Goal: Information Seeking & Learning: Learn about a topic

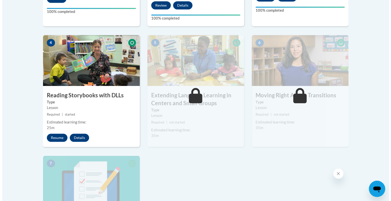
scroll to position [277, 0]
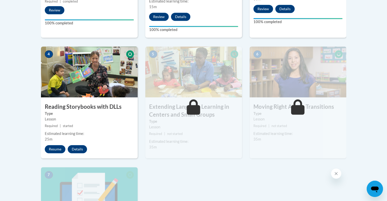
click at [97, 89] on img at bounding box center [89, 72] width 97 height 51
click at [54, 151] on button "Resume" at bounding box center [55, 149] width 21 height 8
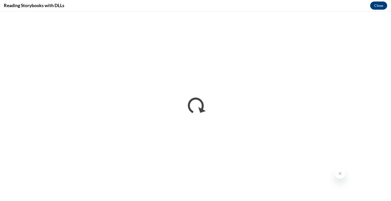
scroll to position [0, 0]
click at [380, 4] on button "Close" at bounding box center [378, 6] width 17 height 8
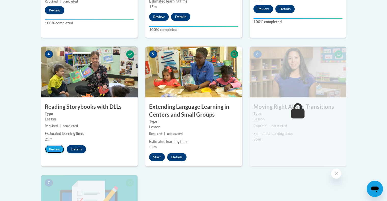
click at [56, 151] on button "Review" at bounding box center [55, 149] width 20 height 8
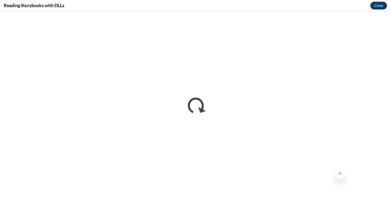
click at [377, 5] on button "Close" at bounding box center [378, 6] width 17 height 8
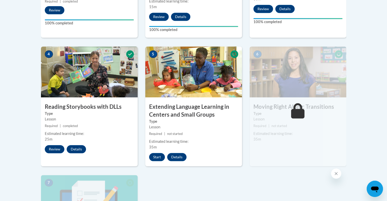
click at [99, 118] on div "Lesson" at bounding box center [89, 120] width 89 height 6
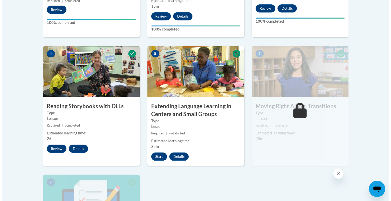
scroll to position [277, 0]
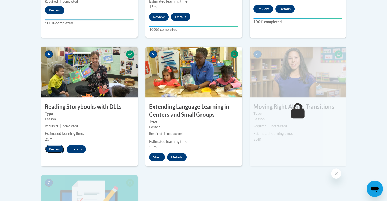
click at [58, 149] on button "Review" at bounding box center [55, 149] width 20 height 8
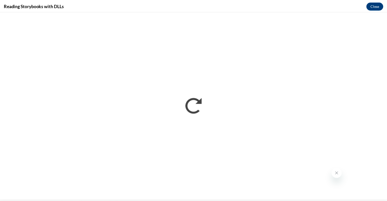
scroll to position [0, 0]
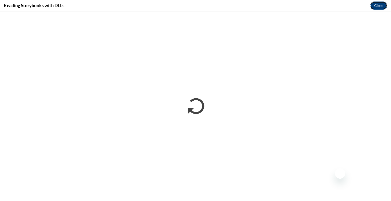
click at [379, 7] on button "Close" at bounding box center [378, 6] width 17 height 8
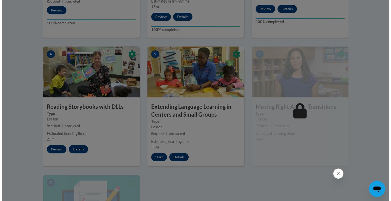
scroll to position [302, 0]
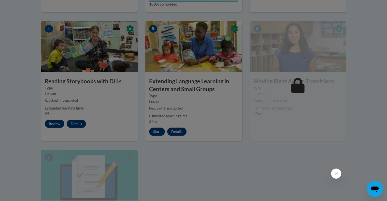
click at [99, 63] on div at bounding box center [193, 100] width 387 height 201
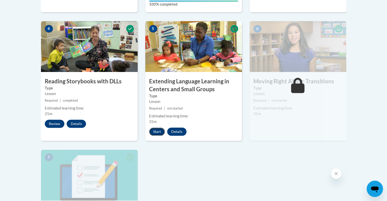
click at [156, 134] on button "Start" at bounding box center [157, 132] width 16 height 8
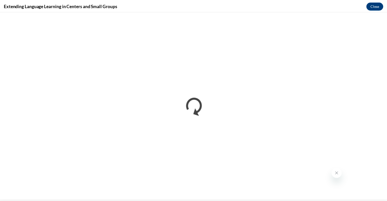
scroll to position [0, 0]
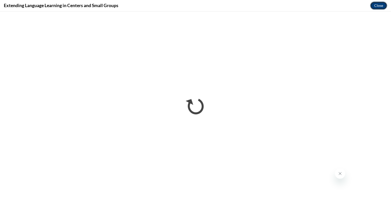
click at [381, 5] on button "Close" at bounding box center [378, 6] width 17 height 8
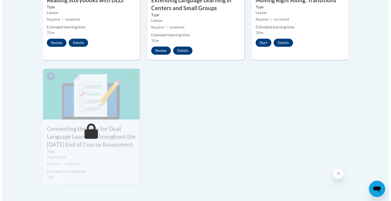
scroll to position [328, 0]
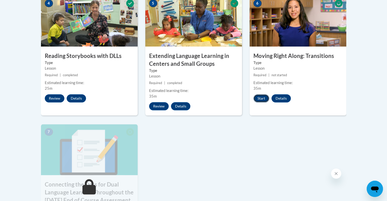
click at [259, 100] on button "Start" at bounding box center [261, 98] width 16 height 8
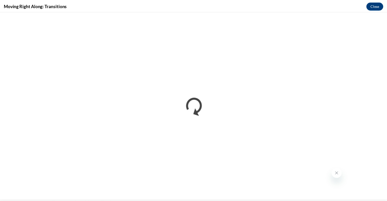
scroll to position [0, 0]
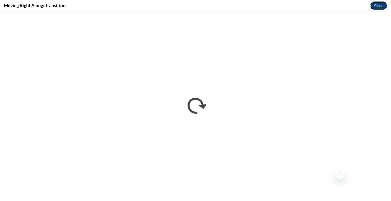
click at [380, 6] on button "Close" at bounding box center [378, 6] width 17 height 8
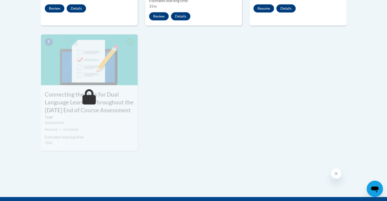
scroll to position [429, 0]
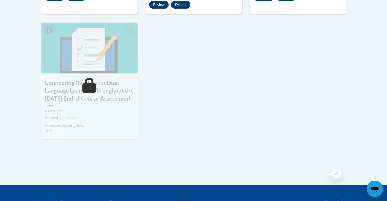
click at [89, 91] on icon at bounding box center [88, 85] width 13 height 15
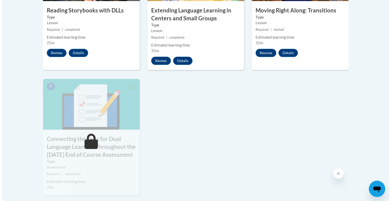
scroll to position [353, 0]
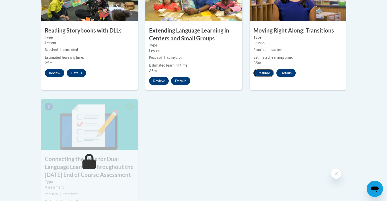
click at [266, 74] on button "Resume" at bounding box center [263, 73] width 21 height 8
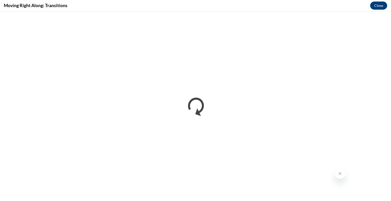
scroll to position [0, 0]
click at [379, 4] on button "Close" at bounding box center [378, 6] width 17 height 8
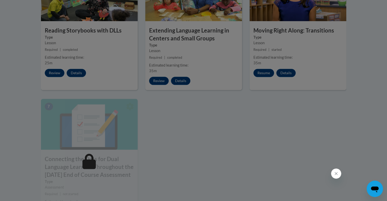
click at [264, 75] on div at bounding box center [193, 100] width 387 height 201
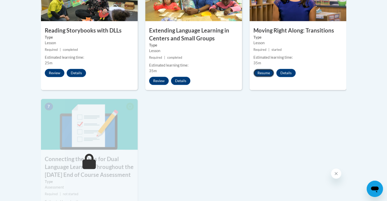
click at [267, 74] on button "Resume" at bounding box center [263, 73] width 21 height 8
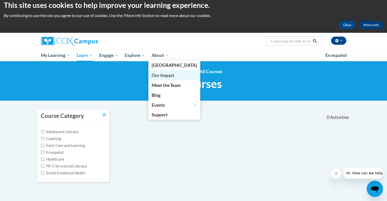
scroll to position [5, 0]
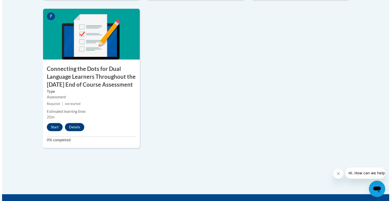
scroll to position [458, 0]
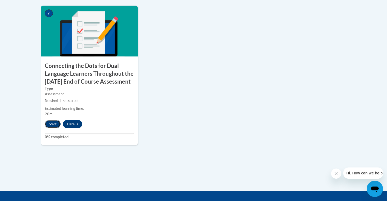
click at [51, 128] on button "Start" at bounding box center [53, 124] width 16 height 8
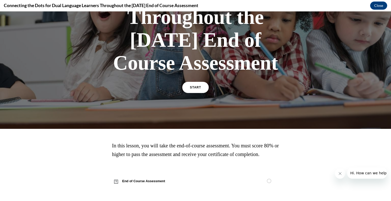
scroll to position [143, 0]
click at [192, 86] on span "START" at bounding box center [196, 88] width 12 height 4
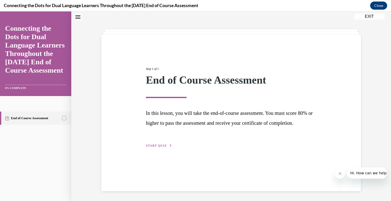
scroll to position [16, 0]
click at [157, 147] on span "START QUIZ" at bounding box center [156, 146] width 21 height 4
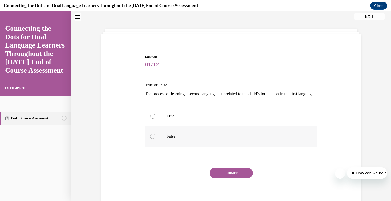
click at [154, 144] on label "False" at bounding box center [231, 136] width 172 height 20
click at [154, 139] on input "False" at bounding box center [152, 136] width 5 height 5
radio input "true"
click at [239, 178] on button "SUBMIT" at bounding box center [230, 173] width 43 height 10
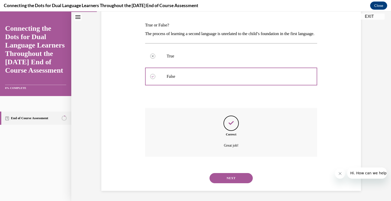
scroll to position [84, 0]
click at [236, 177] on button "NEXT" at bounding box center [230, 178] width 43 height 10
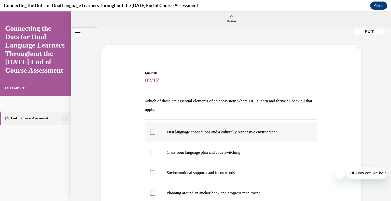
click at [151, 132] on div at bounding box center [152, 132] width 5 height 5
click at [151, 132] on input "First language connections and a culturally responsive environment" at bounding box center [152, 132] width 5 height 5
checkbox input "true"
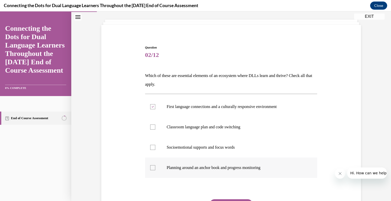
click at [149, 171] on label "Planning around an anchor book and progress monitoring" at bounding box center [231, 168] width 172 height 20
click at [150, 170] on input "Planning around an anchor book and progress monitoring" at bounding box center [152, 167] width 5 height 5
checkbox input "true"
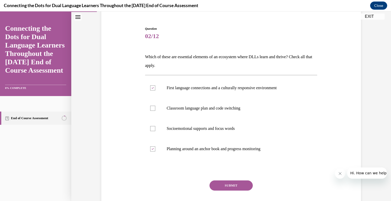
scroll to position [75, 0]
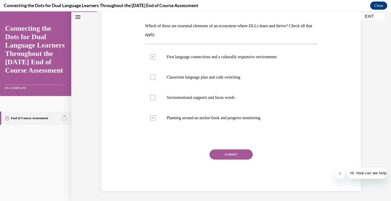
click at [232, 154] on button "SUBMIT" at bounding box center [230, 155] width 43 height 10
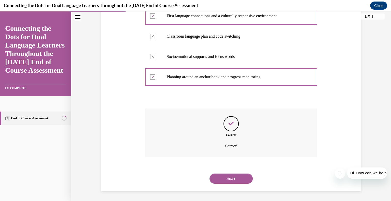
scroll to position [117, 0]
click at [234, 178] on button "NEXT" at bounding box center [230, 179] width 43 height 10
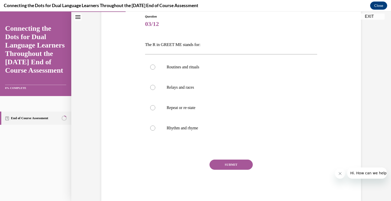
scroll to position [67, 0]
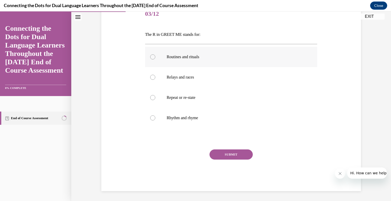
click at [147, 55] on label "Routines and rituals" at bounding box center [231, 57] width 172 height 20
click at [150, 55] on input "Routines and rituals" at bounding box center [152, 56] width 5 height 5
radio input "true"
click at [228, 155] on button "SUBMIT" at bounding box center [230, 155] width 43 height 10
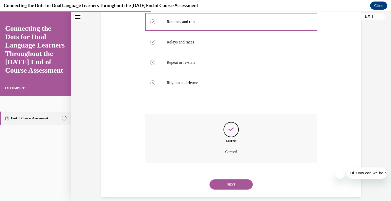
scroll to position [108, 0]
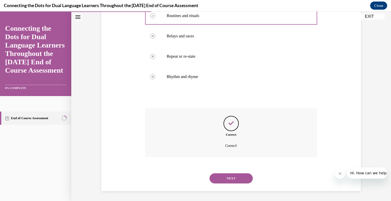
click at [228, 178] on button "NEXT" at bounding box center [230, 179] width 43 height 10
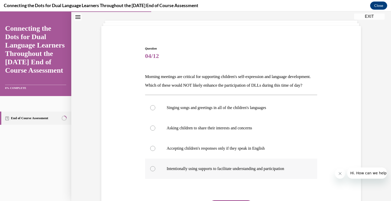
scroll to position [25, 0]
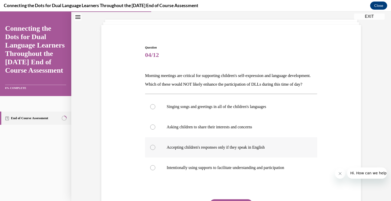
click at [150, 150] on div at bounding box center [152, 147] width 5 height 5
click at [150, 150] on input "Accepting children's responses only if they speak in English" at bounding box center [152, 147] width 5 height 5
radio input "true"
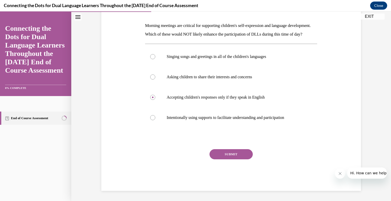
click at [231, 160] on button "SUBMIT" at bounding box center [230, 154] width 43 height 10
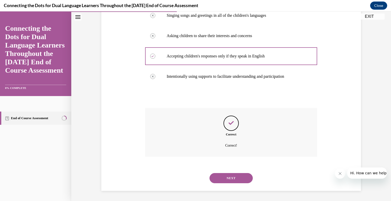
scroll to position [125, 0]
click at [230, 178] on button "NEXT" at bounding box center [230, 178] width 43 height 10
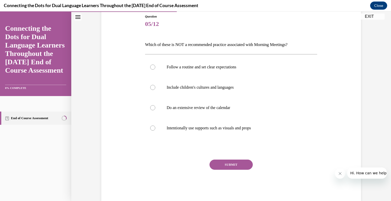
scroll to position [44, 0]
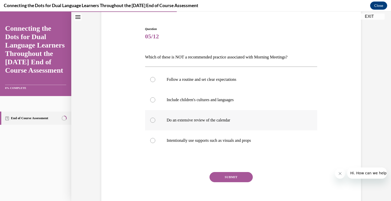
click at [150, 120] on div at bounding box center [152, 120] width 5 height 5
click at [150, 120] on input "Do an extensive review of the calendar" at bounding box center [152, 120] width 5 height 5
radio input "true"
click at [224, 178] on button "SUBMIT" at bounding box center [230, 177] width 43 height 10
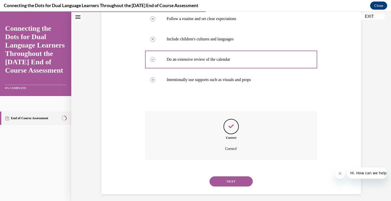
scroll to position [108, 0]
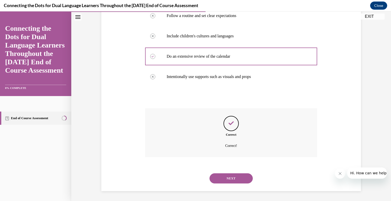
click at [235, 179] on button "NEXT" at bounding box center [230, 179] width 43 height 10
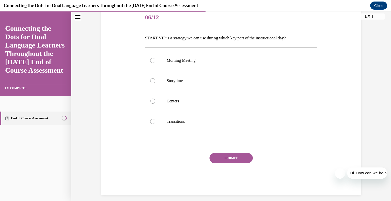
scroll to position [67, 0]
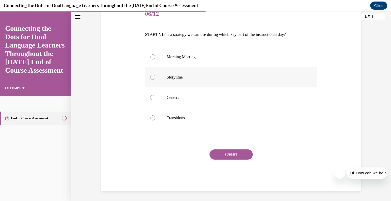
click at [153, 75] on label "Storytime" at bounding box center [231, 77] width 172 height 20
click at [153, 75] on input "Storytime" at bounding box center [152, 77] width 5 height 5
radio input "true"
click at [230, 155] on button "SUBMIT" at bounding box center [230, 155] width 43 height 10
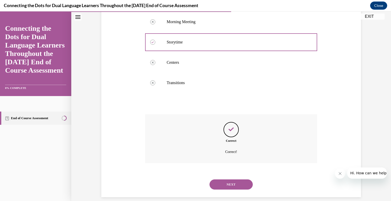
scroll to position [108, 0]
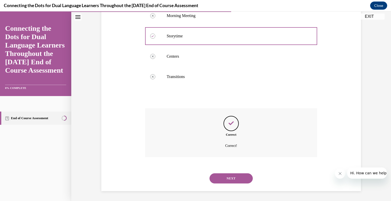
click at [226, 177] on button "NEXT" at bounding box center [230, 179] width 43 height 10
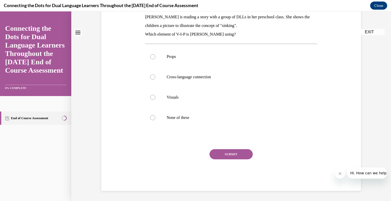
scroll to position [0, 0]
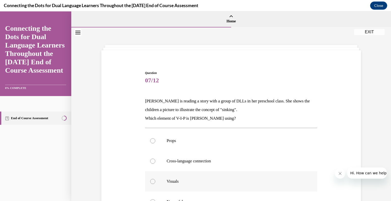
click at [150, 181] on div at bounding box center [152, 181] width 5 height 5
click at [150, 181] on input "Visuals" at bounding box center [152, 181] width 5 height 5
radio input "true"
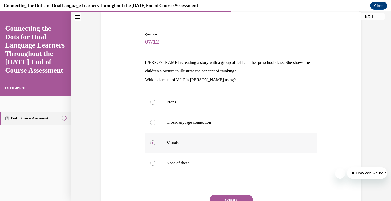
scroll to position [51, 0]
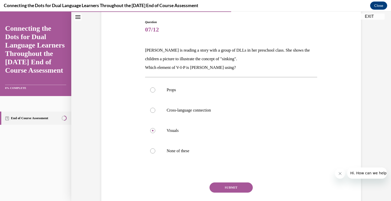
click at [225, 188] on button "SUBMIT" at bounding box center [230, 188] width 43 height 10
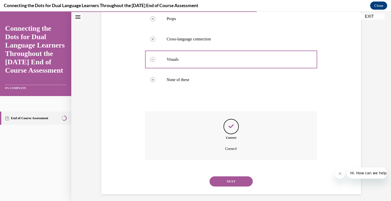
scroll to position [125, 0]
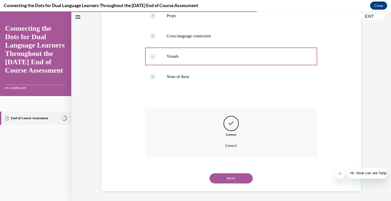
click at [231, 178] on button "NEXT" at bounding box center [230, 179] width 43 height 10
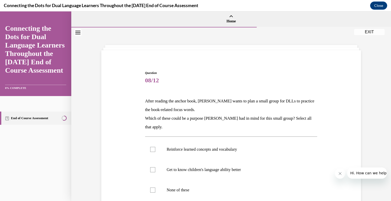
scroll to position [25, 0]
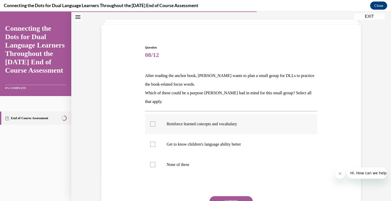
drag, startPoint x: 151, startPoint y: 124, endPoint x: 152, endPoint y: 130, distance: 6.2
click at [151, 124] on div at bounding box center [152, 124] width 5 height 5
click at [151, 124] on input "Reinforce learned concepts and vocabulary" at bounding box center [152, 124] width 5 height 5
checkbox input "true"
click at [153, 163] on label "None of these" at bounding box center [231, 165] width 172 height 20
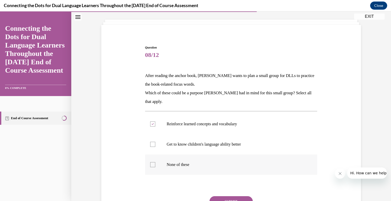
click at [153, 163] on input "None of these" at bounding box center [152, 164] width 5 height 5
checkbox input "true"
click at [153, 145] on div at bounding box center [152, 144] width 5 height 5
click at [153, 145] on input "Get to know children's language ability better" at bounding box center [152, 144] width 5 height 5
checkbox input "true"
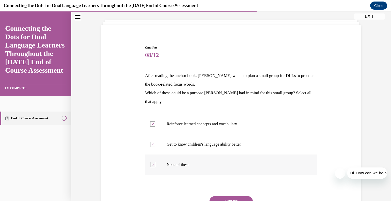
click at [152, 165] on div at bounding box center [152, 164] width 5 height 5
click at [152, 165] on input "None of these" at bounding box center [152, 164] width 5 height 5
checkbox input "false"
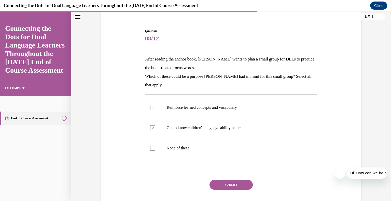
scroll to position [51, 0]
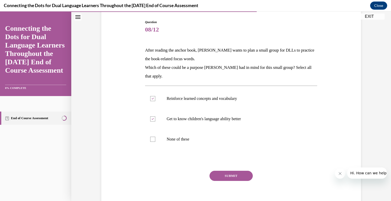
click at [229, 177] on button "SUBMIT" at bounding box center [230, 176] width 43 height 10
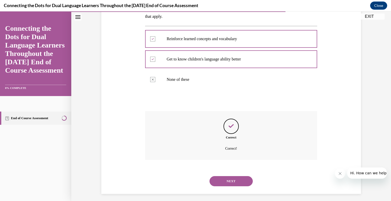
scroll to position [113, 0]
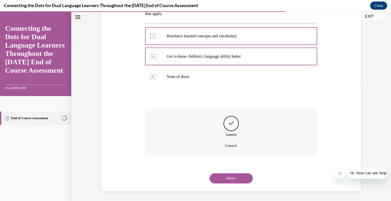
click at [229, 177] on button "NEXT" at bounding box center [230, 179] width 43 height 10
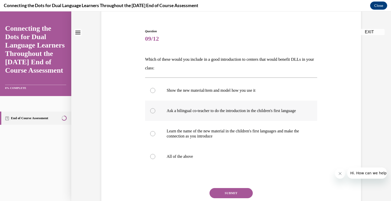
scroll to position [51, 0]
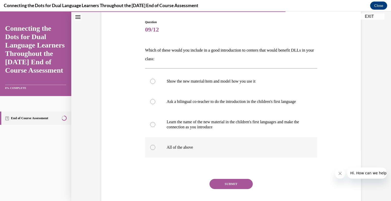
click at [152, 150] on div at bounding box center [152, 147] width 5 height 5
click at [152, 150] on input "All of the above" at bounding box center [152, 147] width 5 height 5
radio input "true"
click at [224, 187] on button "SUBMIT" at bounding box center [230, 184] width 43 height 10
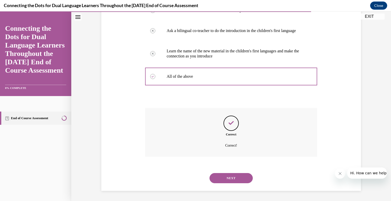
scroll to position [127, 0]
click at [228, 178] on button "NEXT" at bounding box center [230, 178] width 43 height 10
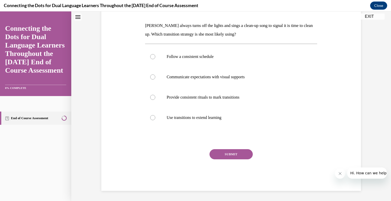
scroll to position [0, 0]
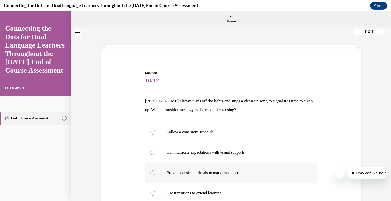
click at [151, 174] on div at bounding box center [152, 172] width 5 height 5
click at [151, 174] on input "Provide consistent rituals to mark transitions" at bounding box center [152, 172] width 5 height 5
radio input "true"
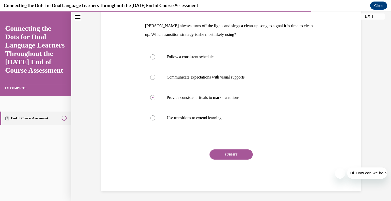
click at [228, 157] on button "SUBMIT" at bounding box center [230, 155] width 43 height 10
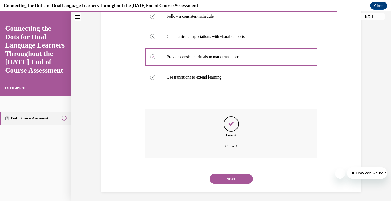
scroll to position [117, 0]
click at [230, 180] on button "NEXT" at bounding box center [230, 179] width 43 height 10
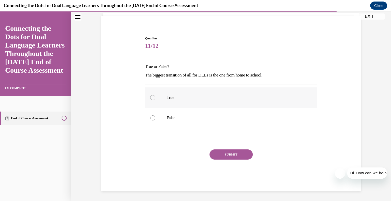
click at [150, 96] on div at bounding box center [152, 97] width 5 height 5
click at [150, 96] on input "True" at bounding box center [152, 97] width 5 height 5
radio input "true"
click at [237, 151] on button "SUBMIT" at bounding box center [230, 155] width 43 height 10
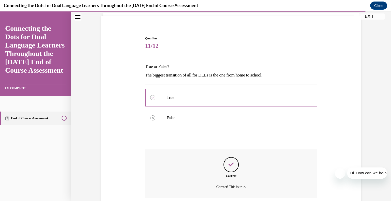
scroll to position [76, 0]
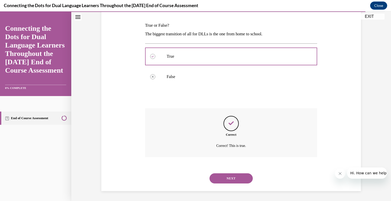
click at [235, 177] on button "NEXT" at bounding box center [230, 179] width 43 height 10
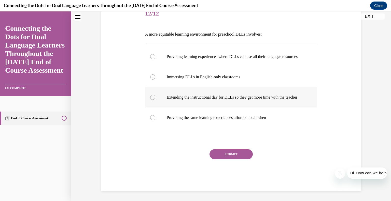
scroll to position [0, 0]
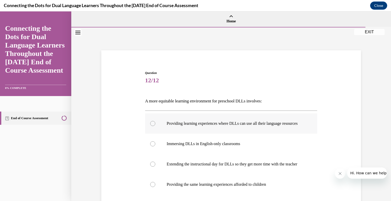
click at [153, 126] on label "Providing learning experiences where DLLs can use all their language resources" at bounding box center [231, 123] width 172 height 20
click at [153, 126] on input "Providing learning experiences where DLLs can use all their language resources" at bounding box center [152, 123] width 5 height 5
radio input "true"
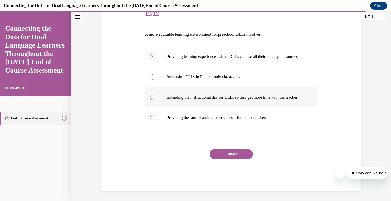
scroll to position [76, 0]
click at [238, 155] on button "SUBMIT" at bounding box center [230, 154] width 43 height 10
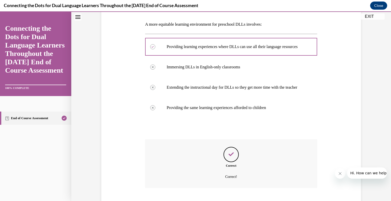
scroll to position [118, 0]
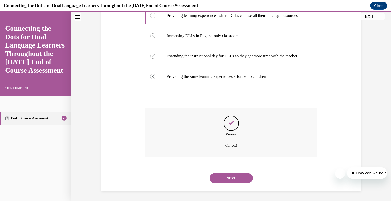
click at [229, 176] on button "NEXT" at bounding box center [230, 178] width 43 height 10
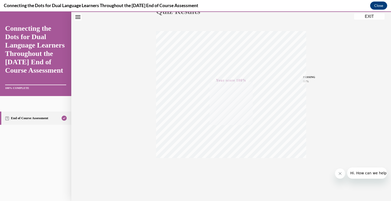
scroll to position [71, 0]
click at [367, 17] on button "EXIT" at bounding box center [369, 16] width 31 height 6
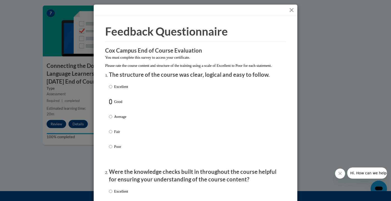
click at [110, 105] on input "Good" at bounding box center [110, 102] width 3 height 6
radio input "true"
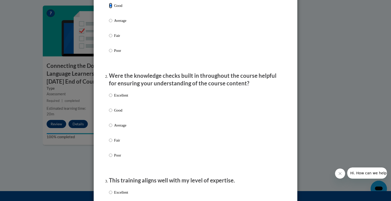
scroll to position [102, 0]
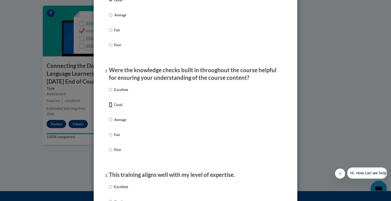
click at [109, 108] on input "Good" at bounding box center [110, 105] width 3 height 6
radio input "true"
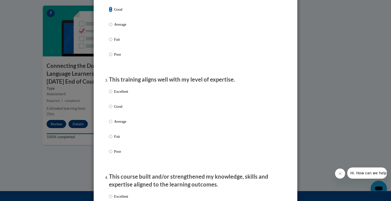
scroll to position [229, 0]
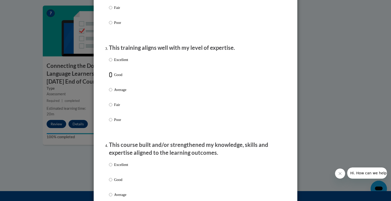
click at [109, 78] on input "Good" at bounding box center [110, 75] width 3 height 6
radio input "true"
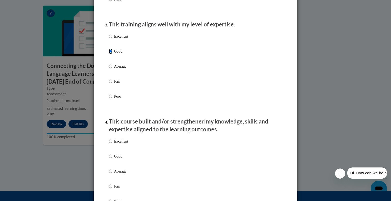
scroll to position [280, 0]
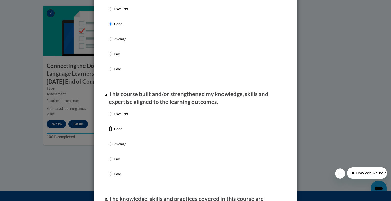
click at [110, 132] on input "Good" at bounding box center [110, 129] width 3 height 6
radio input "true"
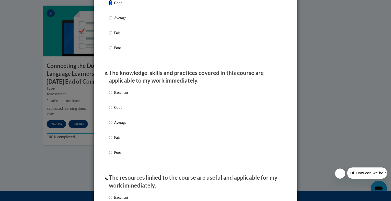
scroll to position [407, 0]
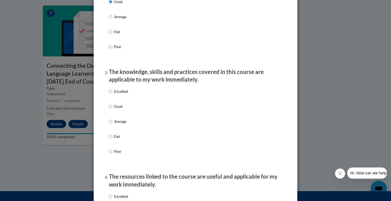
click at [110, 94] on div "Excellent Good Average Fair Poor" at bounding box center [118, 125] width 19 height 79
click at [109, 94] on input "Excellent" at bounding box center [110, 92] width 3 height 6
radio input "true"
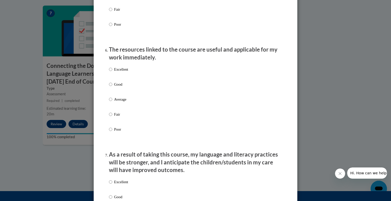
scroll to position [585, 0]
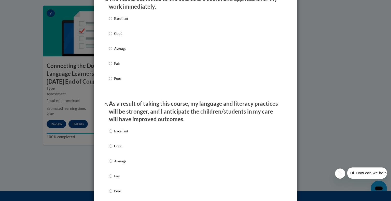
click at [109, 35] on div "Excellent Good Average Fair Poor" at bounding box center [118, 52] width 19 height 79
click at [109, 36] on input "Good" at bounding box center [110, 34] width 3 height 6
radio input "true"
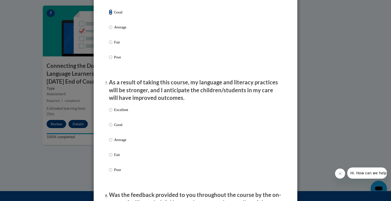
scroll to position [662, 0]
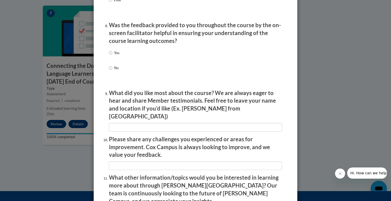
scroll to position [789, 0]
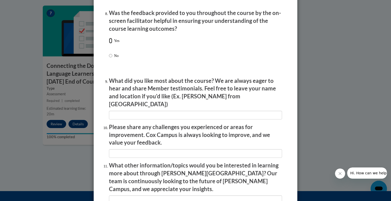
click at [109, 44] on input "Yes" at bounding box center [110, 41] width 3 height 6
radio input "true"
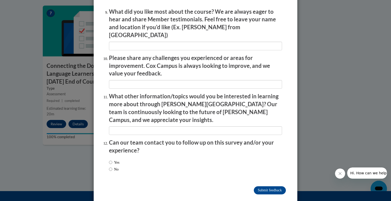
scroll to position [858, 0]
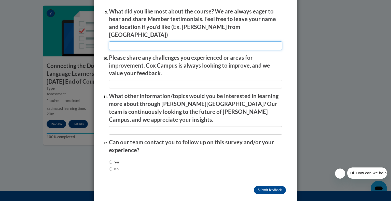
click at [157, 46] on input "textbox" at bounding box center [195, 45] width 173 height 9
type input "n/a"
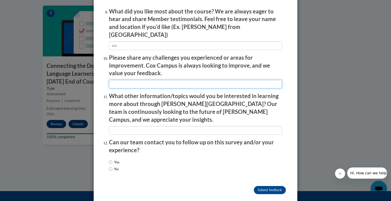
click at [130, 81] on input "textbox" at bounding box center [195, 84] width 173 height 9
type input "n/a"
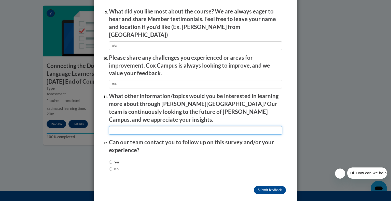
click at [113, 126] on input "textbox" at bounding box center [195, 130] width 173 height 9
type input "n/a"
click at [109, 166] on input "No" at bounding box center [110, 169] width 3 height 6
radio input "true"
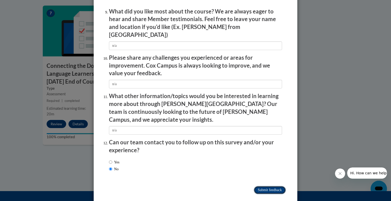
click at [269, 186] on input "Submit feedback" at bounding box center [270, 190] width 32 height 8
